Goal: Task Accomplishment & Management: Manage account settings

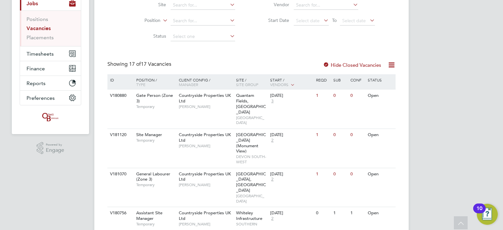
scroll to position [82, 0]
click at [359, 168] on div "Open" at bounding box center [368, 174] width 28 height 12
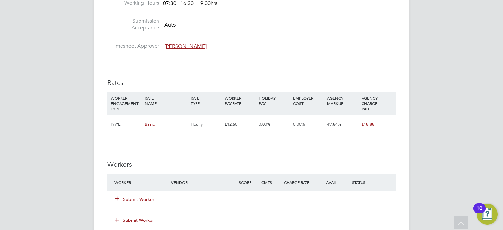
click at [359, 160] on h3 "Workers" at bounding box center [251, 164] width 288 height 9
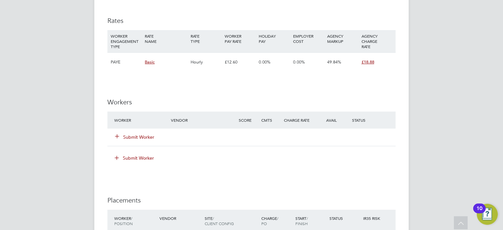
scroll to position [425, 0]
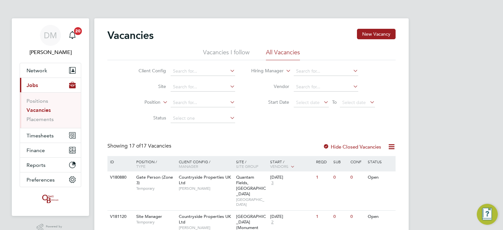
click at [85, 66] on app-nav-sections-wrapper "DM Danielle Murphy Notifications 20 Applications: Network Team Members Business…" at bounding box center [50, 117] width 77 height 198
click at [190, 87] on input at bounding box center [203, 86] width 64 height 9
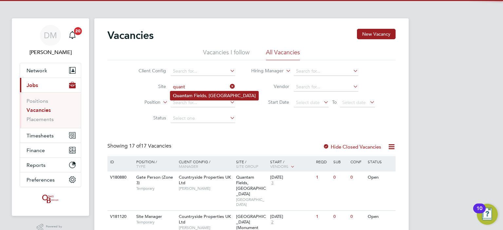
click at [197, 95] on li "[GEOGRAPHIC_DATA], [GEOGRAPHIC_DATA]" at bounding box center [214, 95] width 88 height 9
type input "Quantam Fields, [GEOGRAPHIC_DATA]"
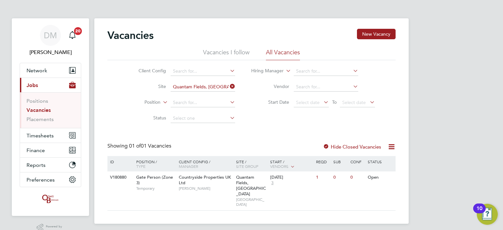
click at [367, 147] on label "Hide Closed Vacancies" at bounding box center [352, 147] width 58 height 6
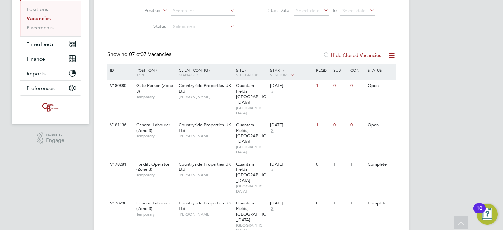
scroll to position [91, 0]
click at [58, 175] on div "DM [PERSON_NAME] Notifications 20 Applications: Network Team Members Businesses…" at bounding box center [251, 143] width 503 height 469
click at [295, 124] on div "[DATE] 2" at bounding box center [285, 128] width 34 height 18
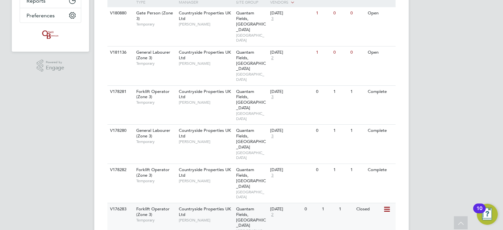
click at [356, 203] on div "V176283 Forklift Operator (Zone 3) Temporary Countryside Properties UK Ltd Kevi…" at bounding box center [251, 222] width 288 height 39
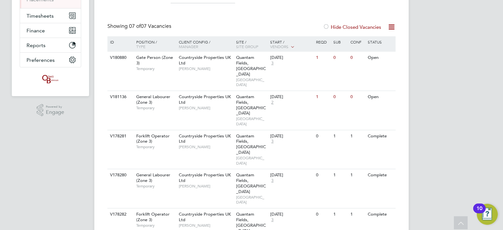
scroll to position [118, 0]
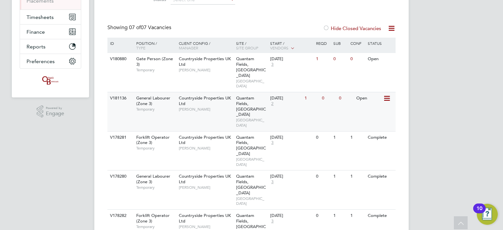
click at [345, 92] on div "0" at bounding box center [345, 98] width 17 height 12
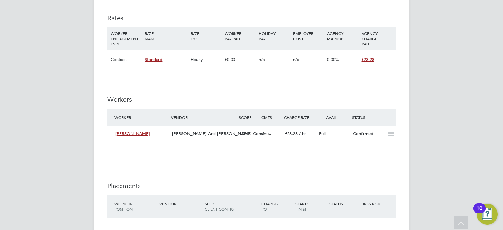
scroll to position [434, 0]
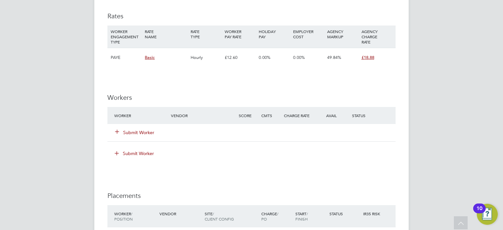
scroll to position [437, 0]
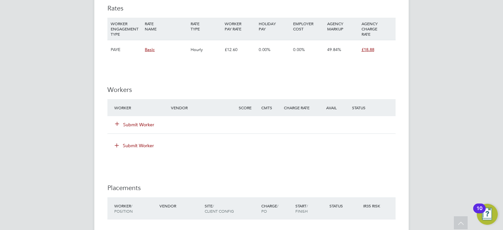
click at [137, 121] on button "Submit Worker" at bounding box center [134, 124] width 39 height 7
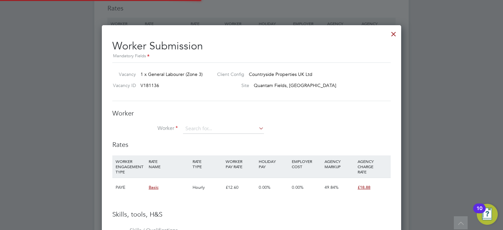
scroll to position [412, 299]
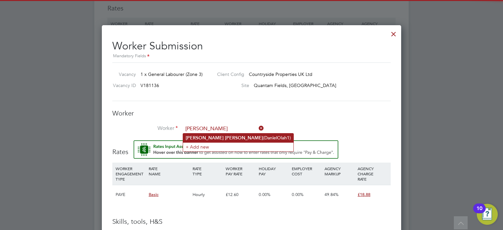
type input "[PERSON_NAME]"
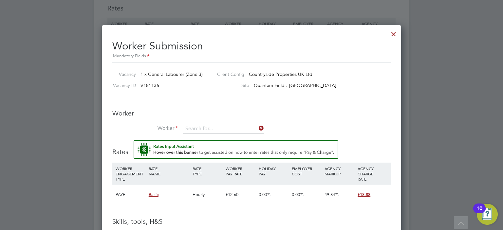
click at [217, 138] on li "Worker" at bounding box center [251, 132] width 278 height 16
click at [209, 127] on input at bounding box center [223, 129] width 81 height 10
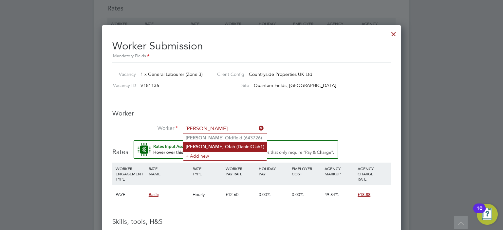
click at [215, 145] on li "[PERSON_NAME] (DanielOlah1)" at bounding box center [225, 146] width 84 height 9
type input "[PERSON_NAME] (DanielOlah1)"
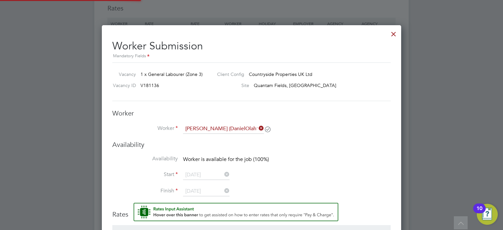
scroll to position [554, 299]
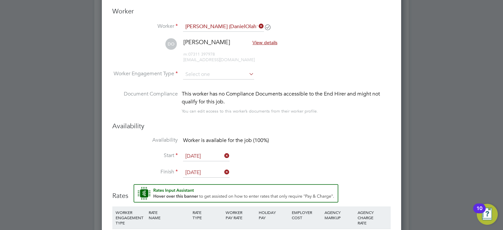
click at [247, 75] on icon at bounding box center [247, 73] width 0 height 9
click at [246, 72] on input at bounding box center [218, 75] width 71 height 10
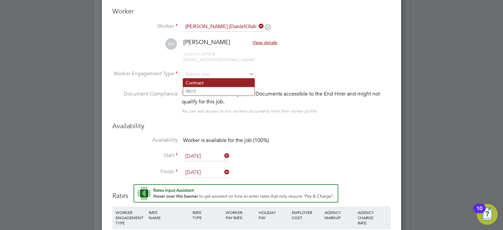
click at [224, 84] on li "Contract" at bounding box center [218, 83] width 71 height 9
type input "Contract"
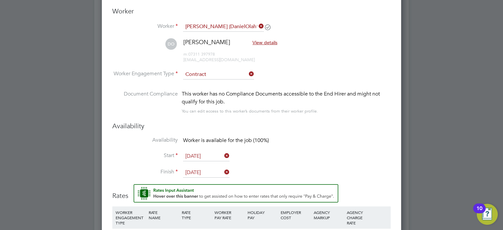
click at [223, 171] on icon at bounding box center [223, 172] width 0 height 9
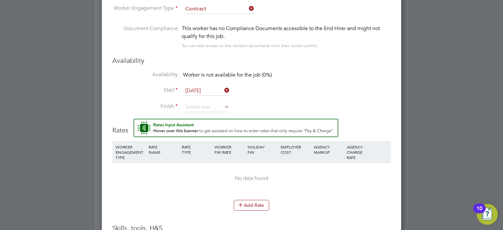
scroll to position [605, 0]
click at [222, 109] on input at bounding box center [206, 107] width 46 height 10
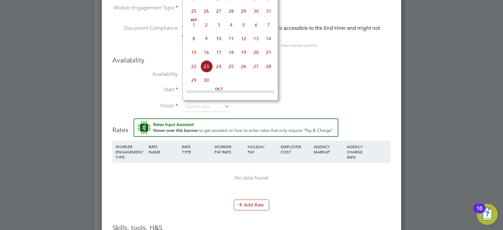
click at [218, 70] on span "24" at bounding box center [218, 66] width 12 height 12
type input "[DATE]"
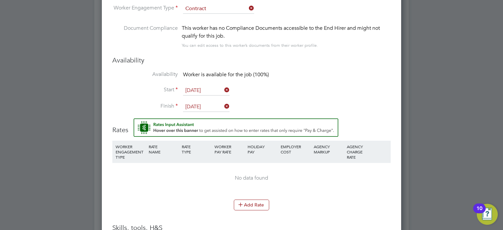
click at [320, 79] on li "Availability Worker is available for the job (100%)" at bounding box center [251, 78] width 278 height 15
click at [321, 98] on li "Start [DATE]" at bounding box center [251, 94] width 278 height 16
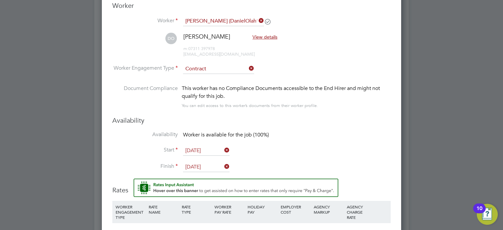
scroll to position [544, 0]
click at [247, 70] on icon at bounding box center [247, 68] width 0 height 9
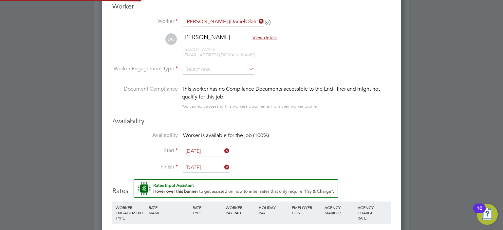
scroll to position [19, 45]
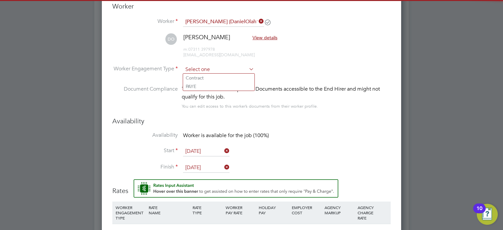
click at [234, 70] on input at bounding box center [218, 70] width 71 height 10
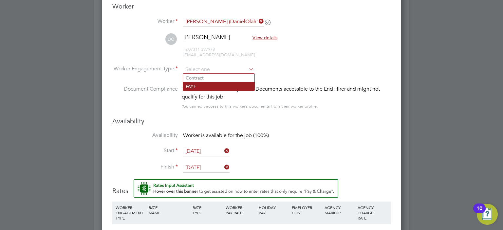
click at [217, 90] on li "PAYE" at bounding box center [218, 86] width 71 height 9
type input "PAYE"
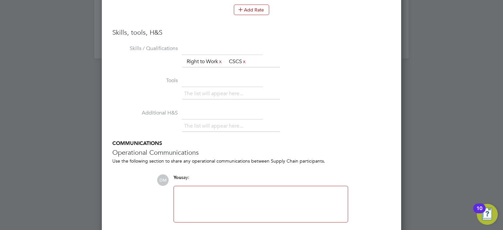
scroll to position [813, 0]
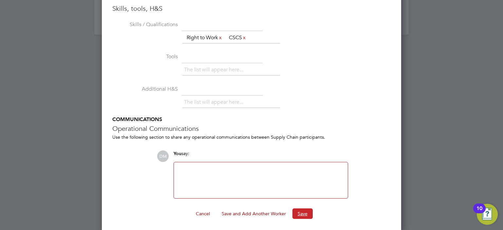
click at [297, 212] on button "Save" at bounding box center [302, 214] width 20 height 10
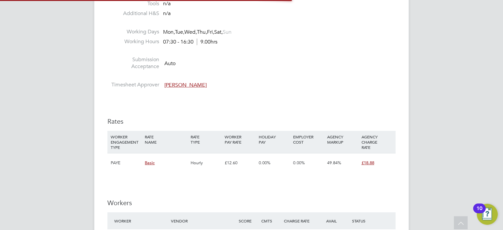
scroll to position [25, 45]
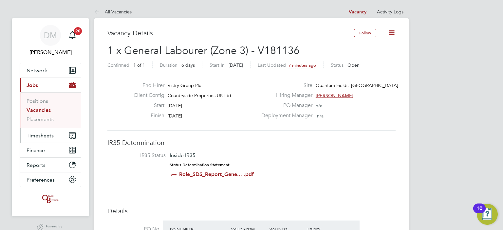
click at [46, 138] on span "Timesheets" at bounding box center [40, 136] width 27 height 6
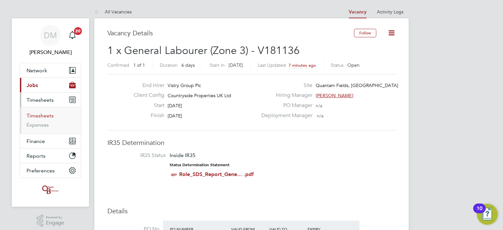
click at [42, 115] on link "Timesheets" at bounding box center [40, 116] width 27 height 6
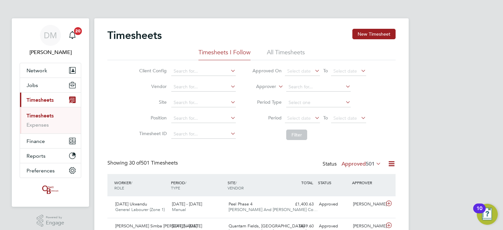
click at [290, 53] on li "All Timesheets" at bounding box center [286, 54] width 38 height 12
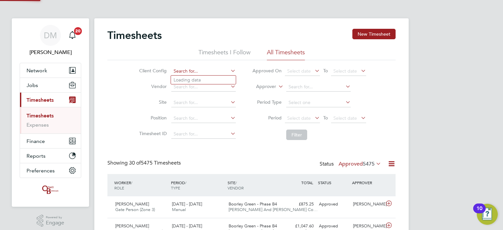
click at [192, 72] on input at bounding box center [203, 71] width 64 height 9
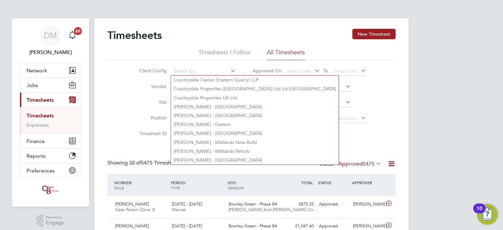
click at [130, 86] on li "Vendor" at bounding box center [186, 87] width 115 height 16
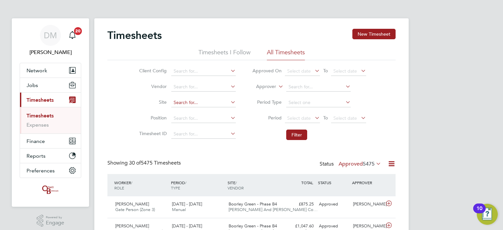
click at [187, 103] on input at bounding box center [203, 102] width 64 height 9
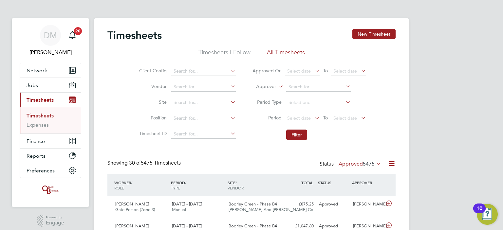
click at [374, 162] on icon at bounding box center [374, 163] width 0 height 9
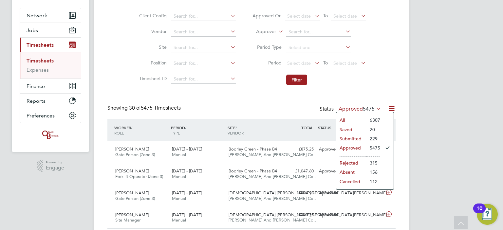
click at [348, 117] on li "All" at bounding box center [351, 120] width 30 height 9
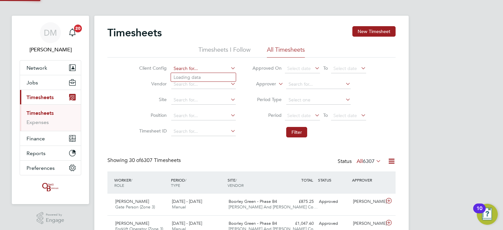
click at [193, 65] on input at bounding box center [203, 68] width 64 height 9
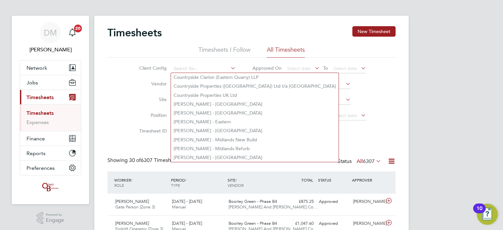
click at [144, 92] on li "Site" at bounding box center [186, 100] width 115 height 16
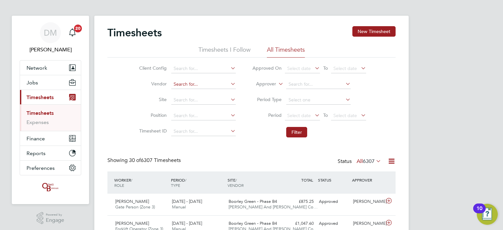
click at [185, 84] on input at bounding box center [203, 84] width 64 height 9
click at [186, 98] on input at bounding box center [203, 100] width 64 height 9
click at [195, 108] on li "[GEOGRAPHIC_DATA], [GEOGRAPHIC_DATA]" at bounding box center [215, 108] width 88 height 9
type input "Quantam Fields, [GEOGRAPHIC_DATA]"
click at [289, 134] on button "Filter" at bounding box center [296, 132] width 21 height 10
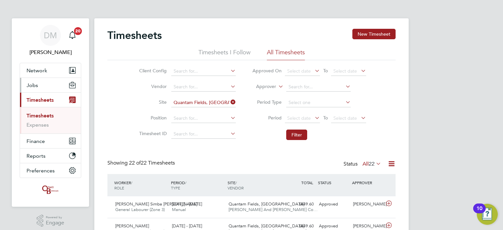
click at [47, 84] on button "Jobs" at bounding box center [50, 85] width 61 height 14
click at [41, 86] on button "Jobs" at bounding box center [50, 85] width 61 height 14
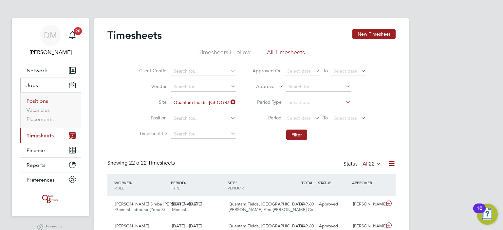
click at [38, 102] on link "Positions" at bounding box center [38, 101] width 22 height 6
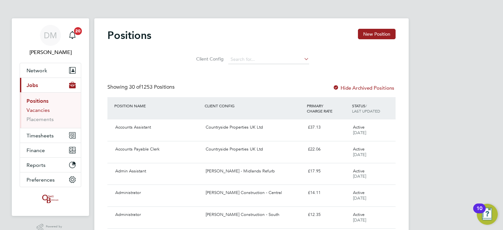
click at [44, 111] on link "Vacancies" at bounding box center [38, 110] width 23 height 6
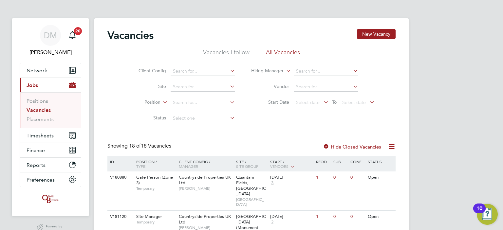
click at [326, 145] on div at bounding box center [326, 147] width 7 height 7
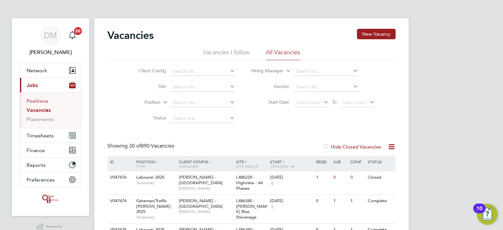
click at [38, 98] on link "Positions" at bounding box center [38, 101] width 22 height 6
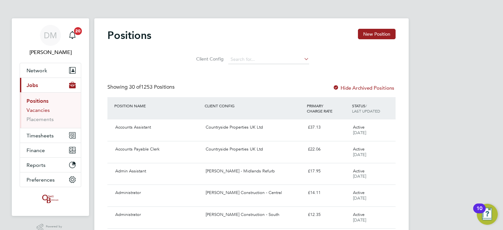
click at [42, 111] on link "Vacancies" at bounding box center [38, 110] width 23 height 6
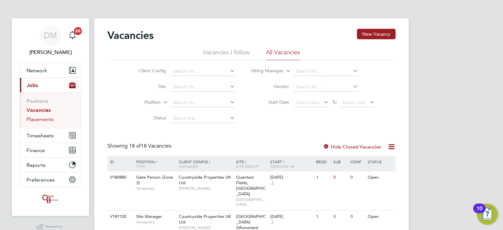
click at [43, 121] on link "Placements" at bounding box center [40, 119] width 27 height 6
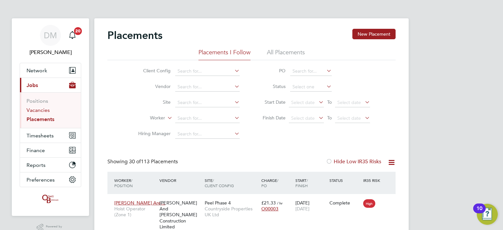
click at [40, 112] on link "Vacancies" at bounding box center [38, 110] width 23 height 6
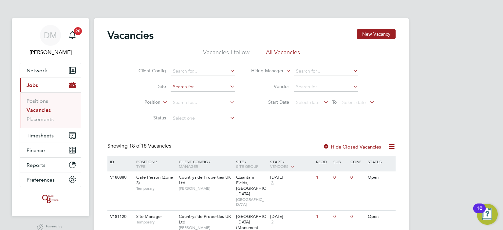
click at [180, 85] on input at bounding box center [203, 86] width 64 height 9
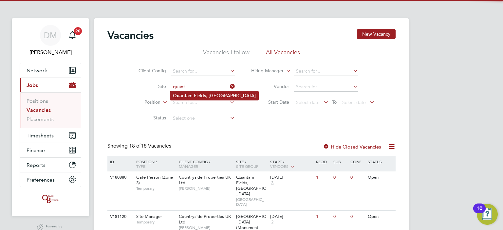
click at [190, 93] on li "[GEOGRAPHIC_DATA], [GEOGRAPHIC_DATA]" at bounding box center [214, 95] width 88 height 9
type input "Quantam Fields, [GEOGRAPHIC_DATA]"
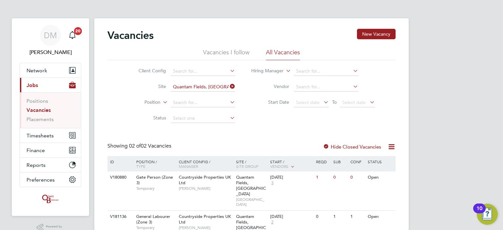
click at [325, 146] on div at bounding box center [326, 147] width 7 height 7
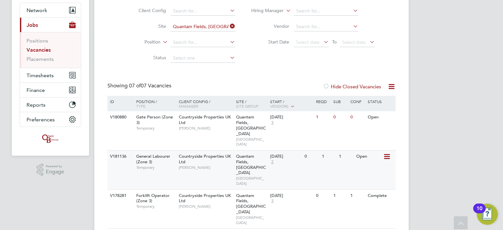
click at [374, 151] on div "Open" at bounding box center [368, 157] width 28 height 12
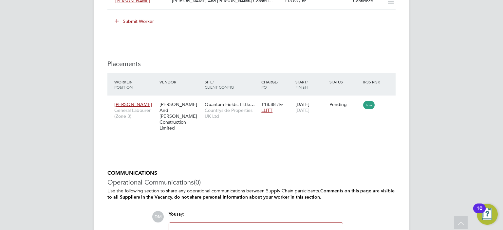
scroll to position [460, 0]
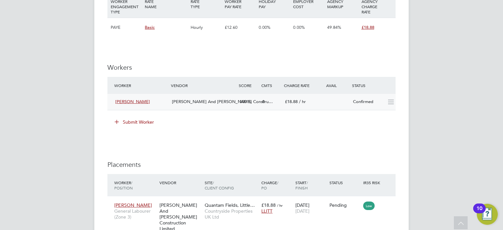
click at [390, 102] on icon at bounding box center [391, 102] width 8 height 5
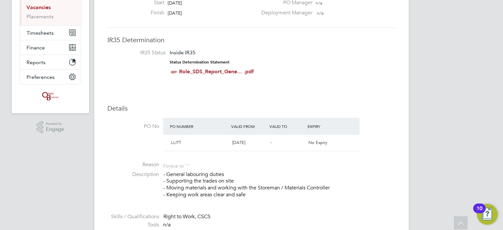
scroll to position [0, 0]
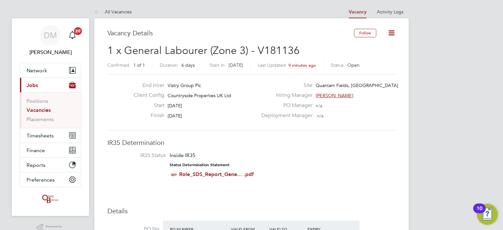
click at [390, 33] on icon at bounding box center [391, 33] width 8 height 8
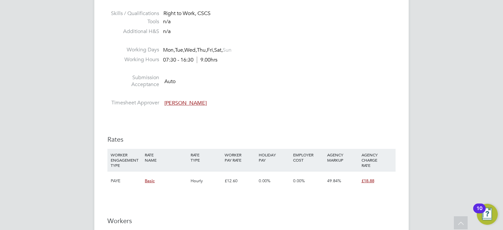
scroll to position [306, 0]
click at [66, 103] on div "DM [PERSON_NAME] Notifications 20 Applications: Network Team Members Businesses…" at bounding box center [251, 128] width 503 height 869
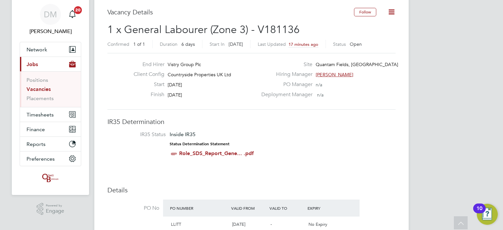
scroll to position [0, 0]
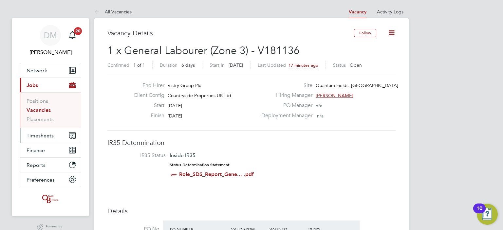
click at [43, 133] on span "Timesheets" at bounding box center [40, 136] width 27 height 6
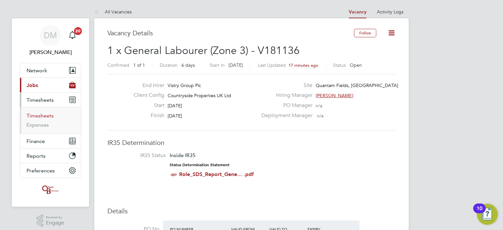
click at [42, 116] on link "Timesheets" at bounding box center [40, 116] width 27 height 6
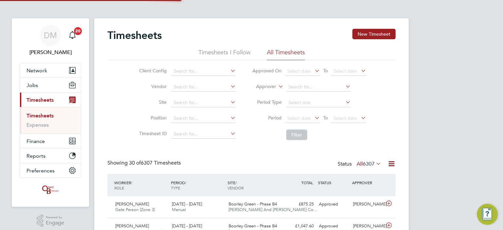
scroll to position [16, 57]
click at [313, 117] on icon at bounding box center [313, 117] width 0 height 9
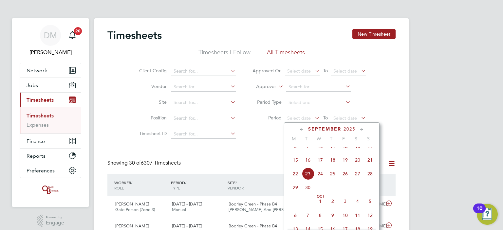
click at [294, 165] on span "15" at bounding box center [295, 160] width 12 height 12
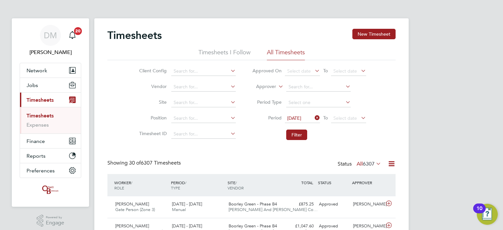
click at [359, 118] on icon at bounding box center [359, 117] width 0 height 9
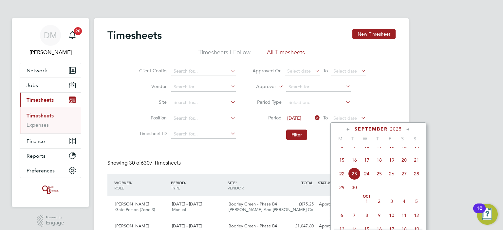
click at [417, 164] on span "21" at bounding box center [416, 160] width 12 height 12
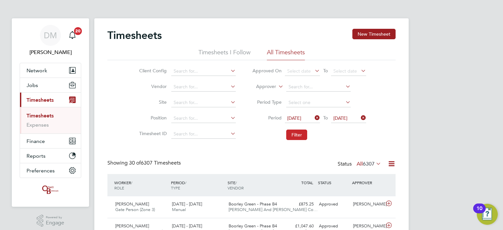
click at [296, 131] on button "Filter" at bounding box center [296, 135] width 21 height 10
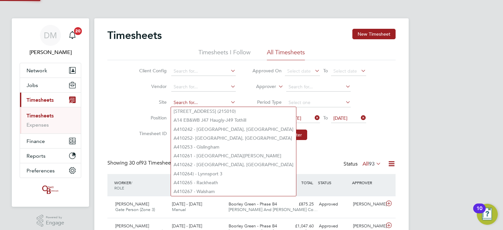
click at [186, 104] on input at bounding box center [203, 102] width 64 height 9
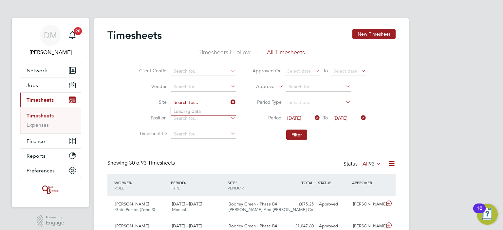
click at [186, 104] on input at bounding box center [203, 102] width 64 height 9
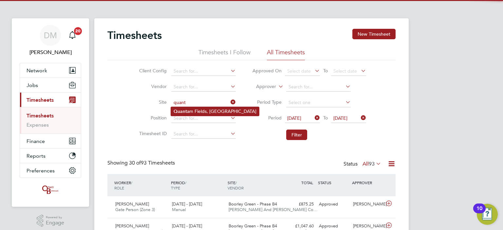
click at [191, 112] on li "[GEOGRAPHIC_DATA], [GEOGRAPHIC_DATA]" at bounding box center [215, 111] width 88 height 9
type input "Quantam Fields, [GEOGRAPHIC_DATA]"
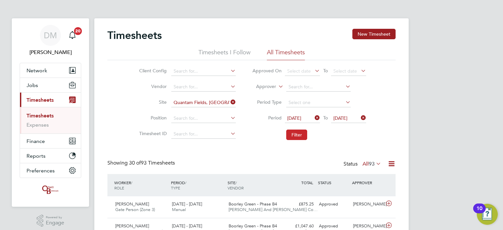
click at [299, 133] on button "Filter" at bounding box center [296, 135] width 21 height 10
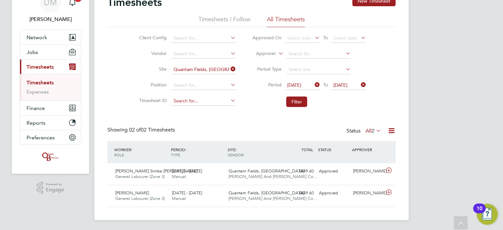
click at [172, 134] on div "Showing 02 of 02 Timesheets Status All 2" at bounding box center [251, 134] width 288 height 14
